Goal: Navigation & Orientation: Understand site structure

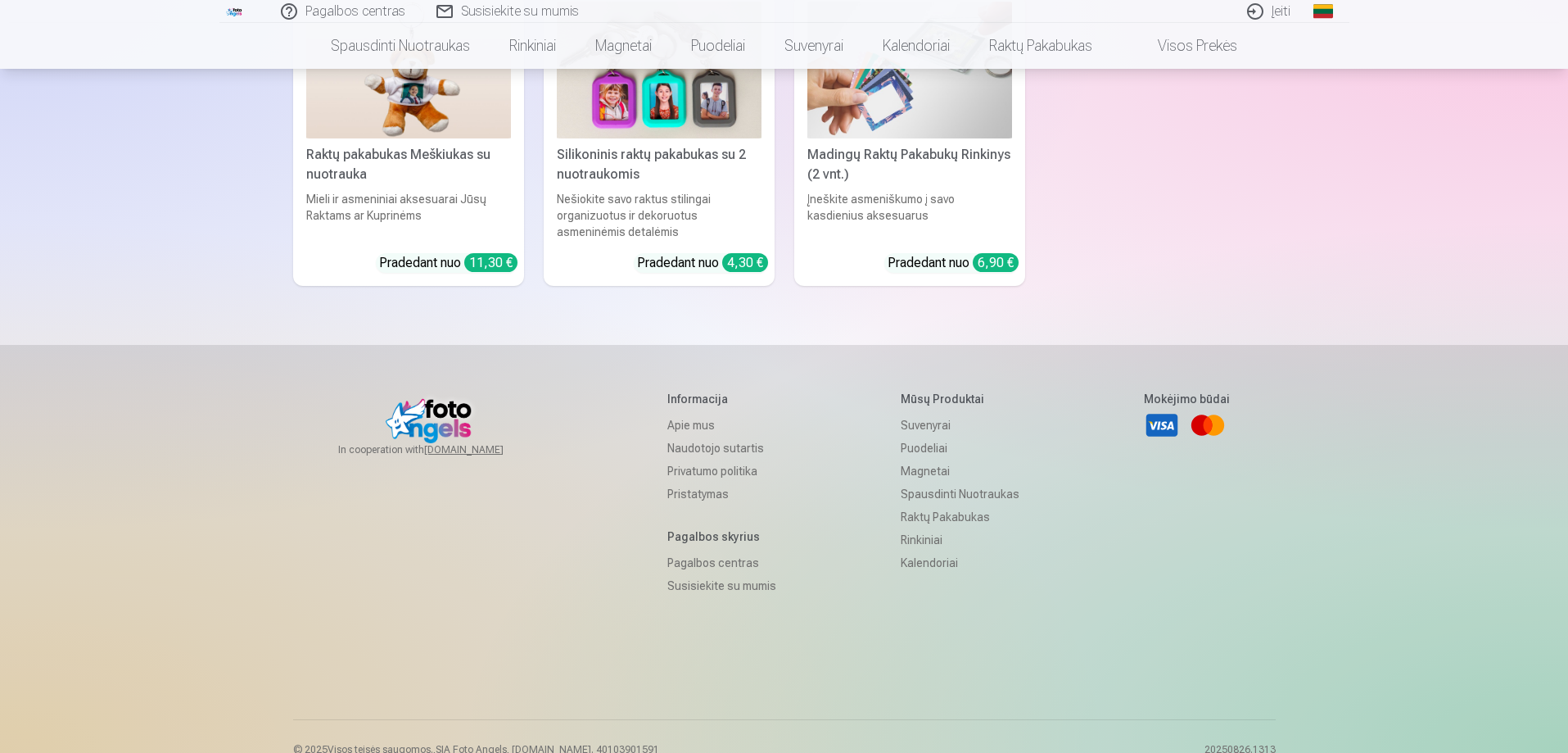
scroll to position [4890, 0]
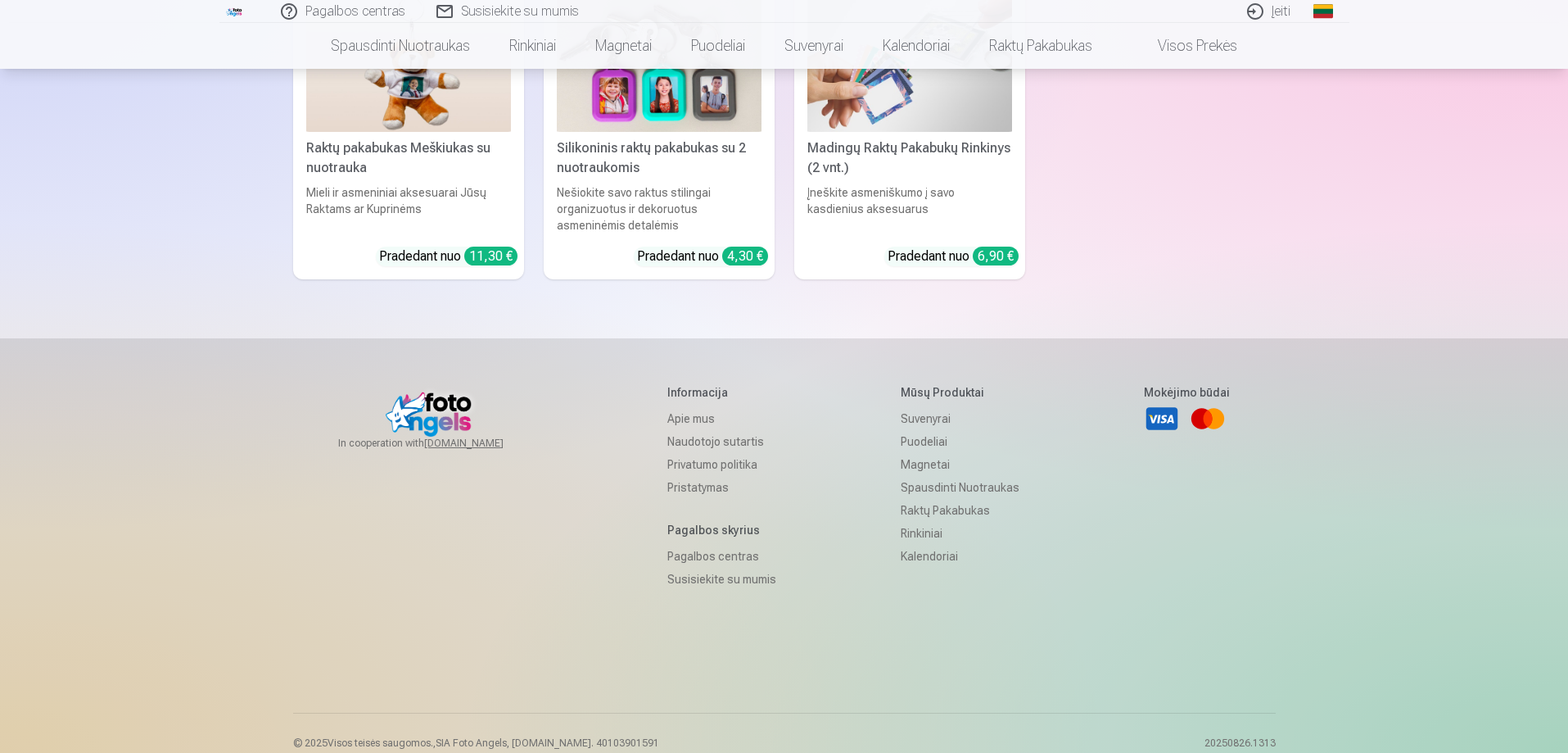
click at [695, 430] on link "Naudotojo sutartis" at bounding box center [722, 441] width 108 height 23
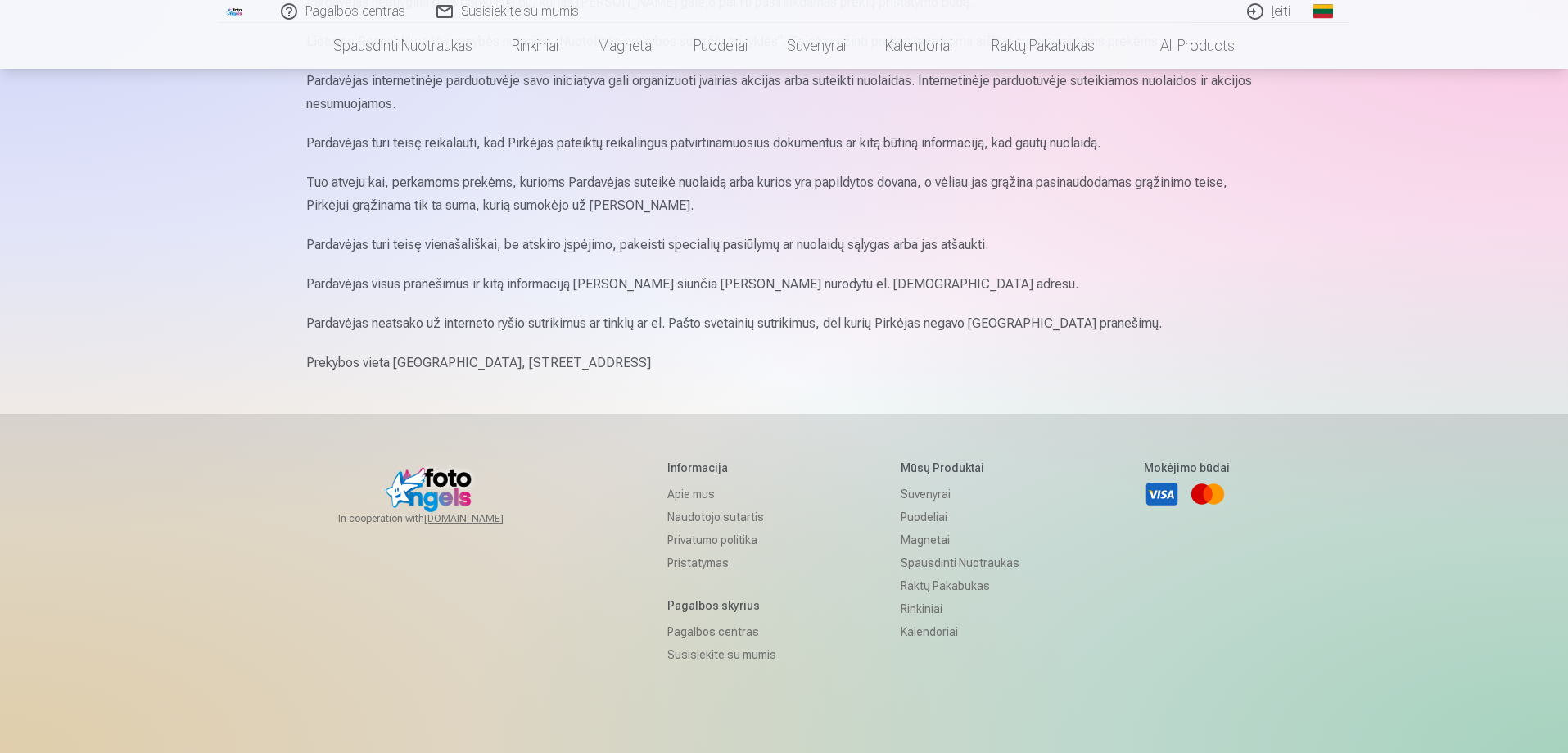
scroll to position [1959, 0]
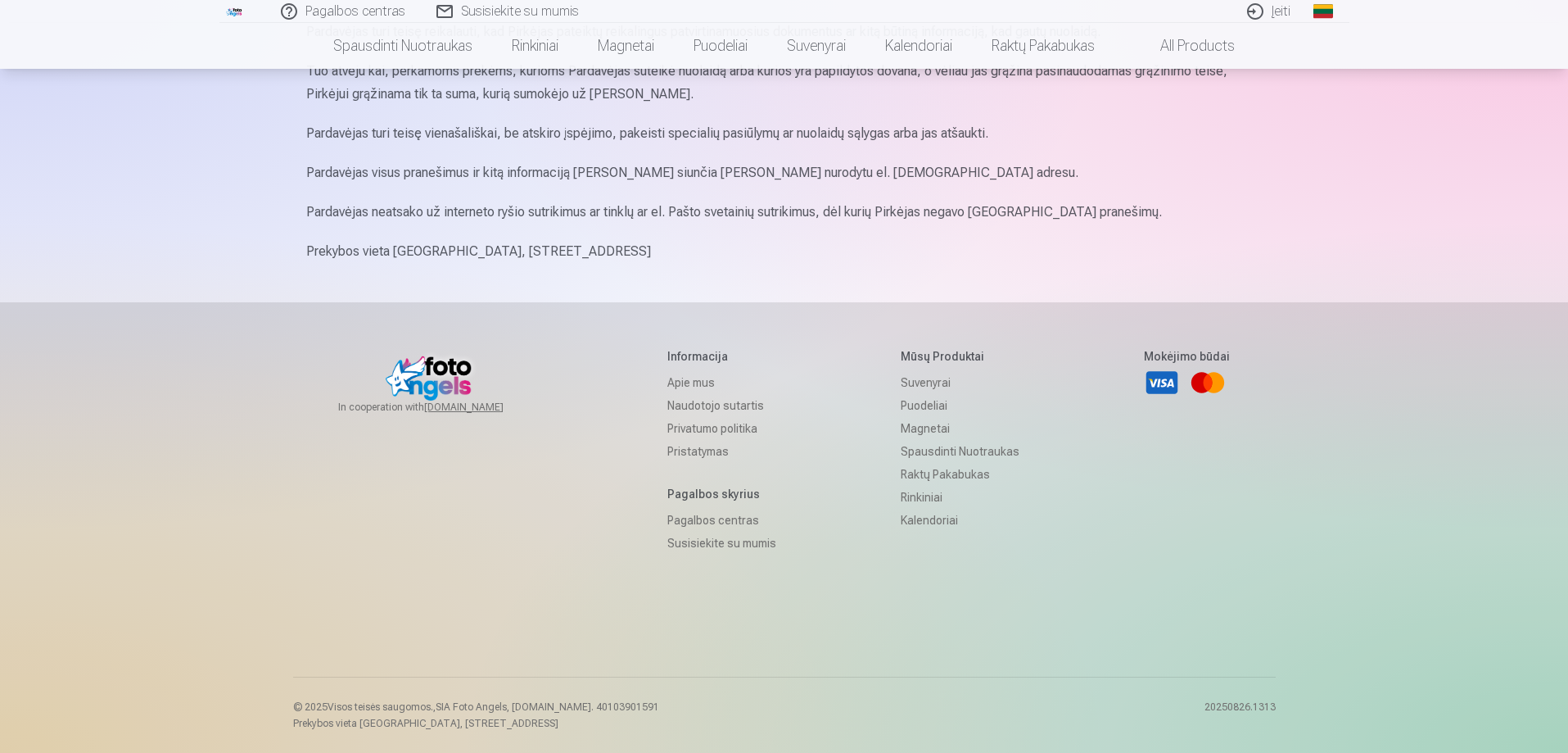
click at [679, 383] on link "Apie mus" at bounding box center [722, 383] width 108 height 23
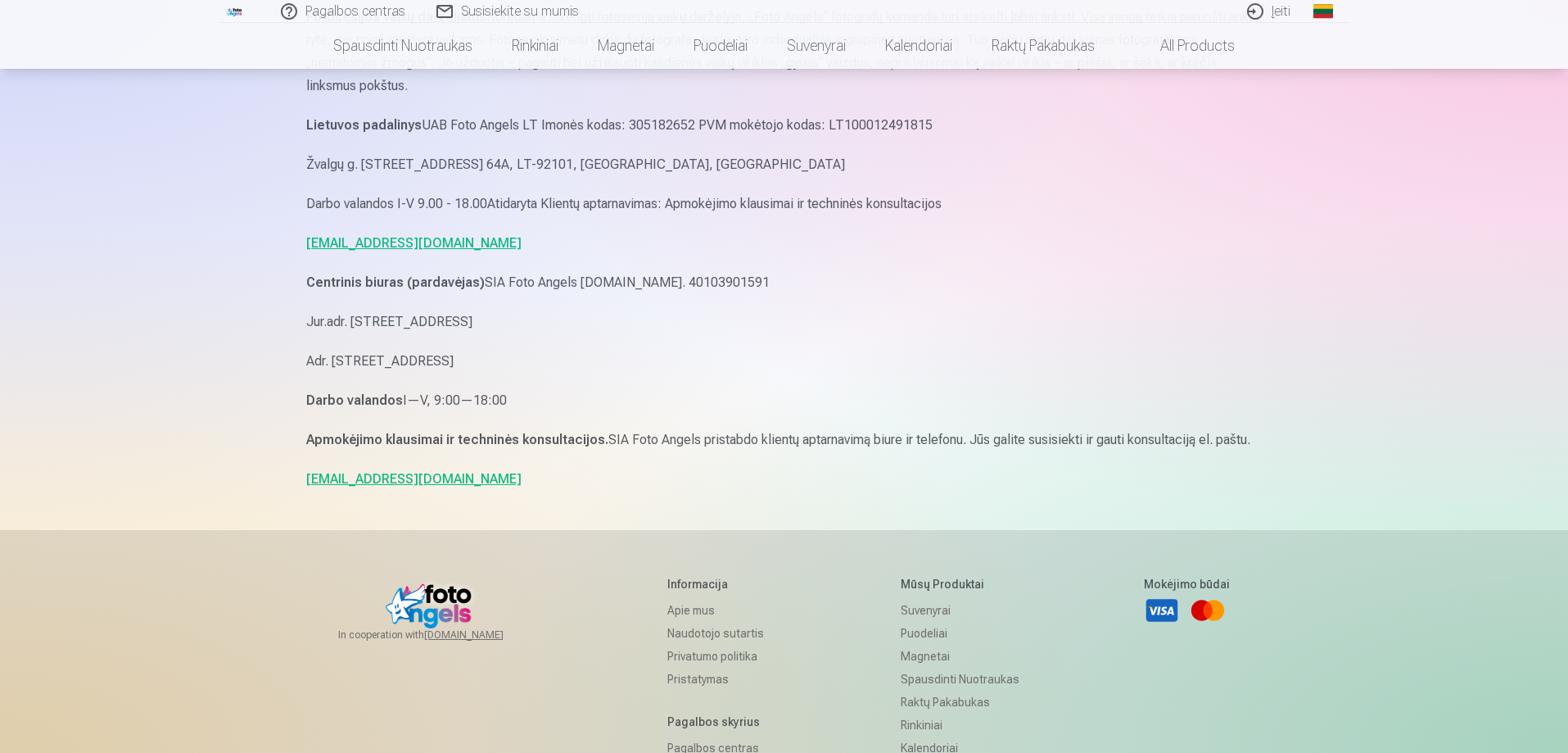
scroll to position [1148, 0]
